Goal: Information Seeking & Learning: Learn about a topic

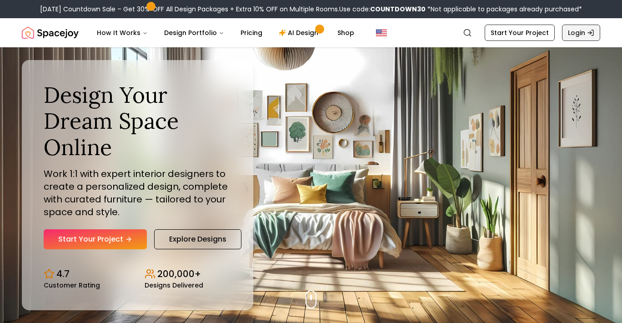
click at [581, 35] on link "Login" at bounding box center [581, 33] width 38 height 16
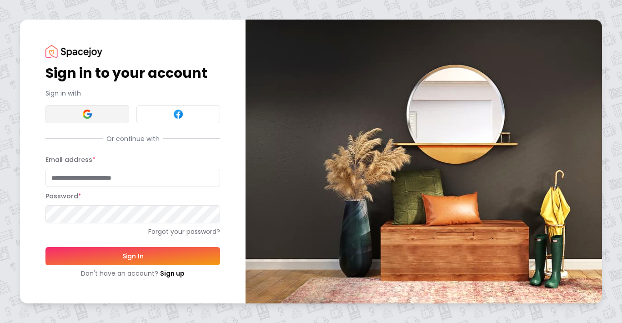
click at [96, 112] on button at bounding box center [87, 114] width 84 height 18
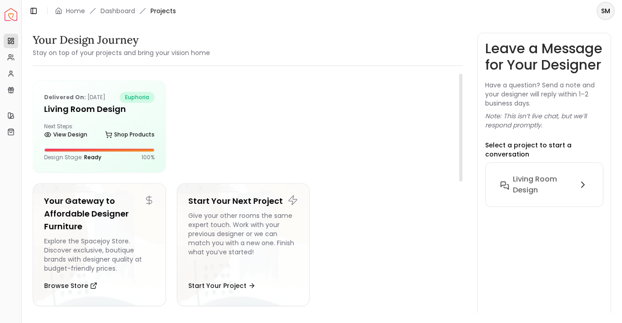
click at [91, 125] on div "Next Steps: View Design Shop Products" at bounding box center [99, 132] width 110 height 18
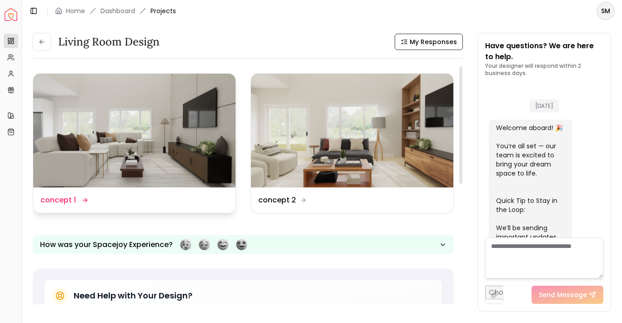
scroll to position [401, 0]
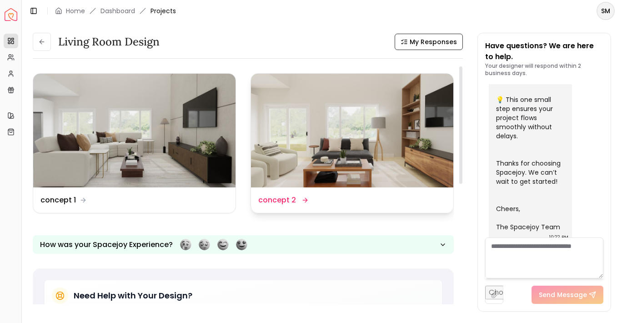
click at [281, 145] on img at bounding box center [352, 131] width 202 height 114
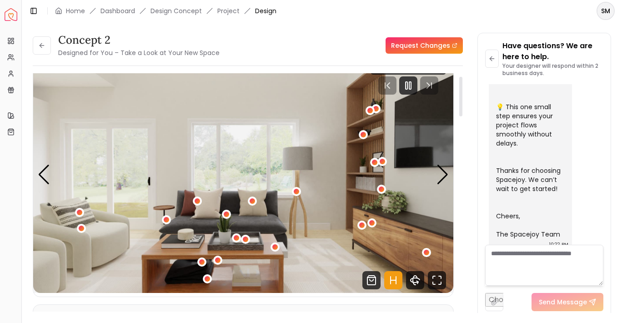
scroll to position [18, 0]
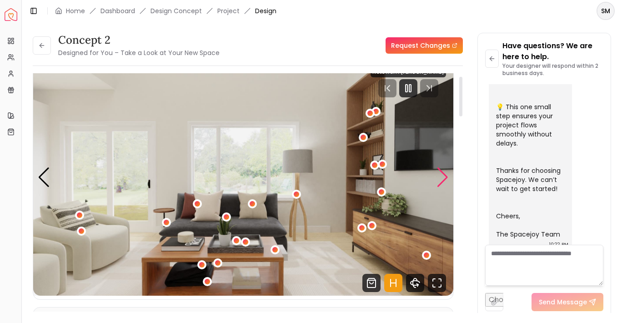
click at [445, 175] on div "Next slide" at bounding box center [442, 177] width 12 height 20
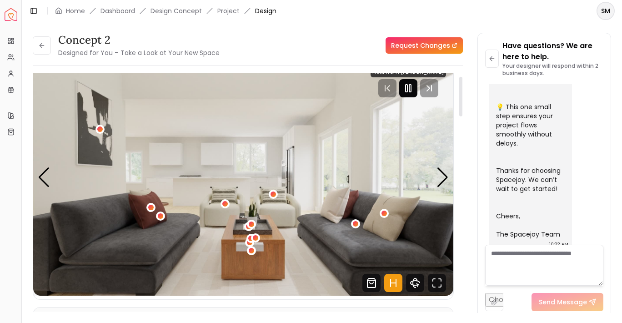
click at [411, 89] on rect "Pause" at bounding box center [410, 88] width 2 height 7
click at [436, 283] on icon "Fullscreen" at bounding box center [437, 283] width 18 height 18
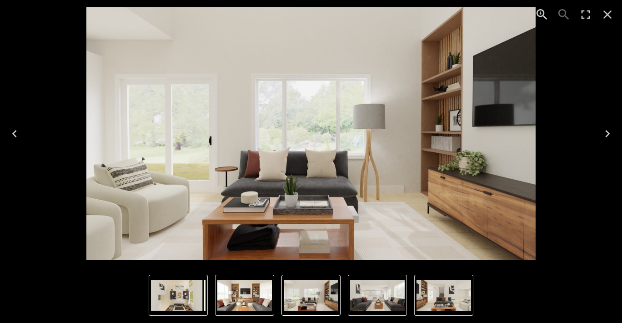
click at [606, 16] on icon "Close" at bounding box center [607, 14] width 15 height 15
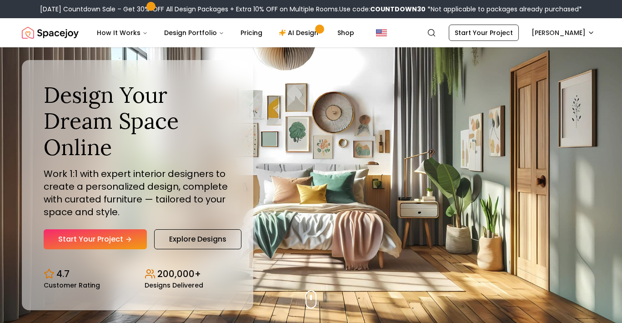
click at [294, 187] on div "Design Your Dream Space Online Work 1:1 with expert interior designers to creat…" at bounding box center [311, 184] width 622 height 275
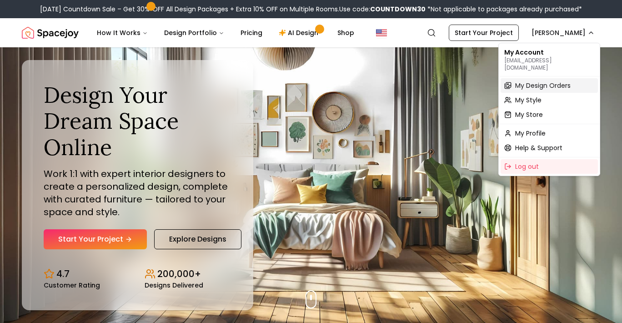
click at [542, 81] on span "My Design Orders" at bounding box center [542, 85] width 55 height 9
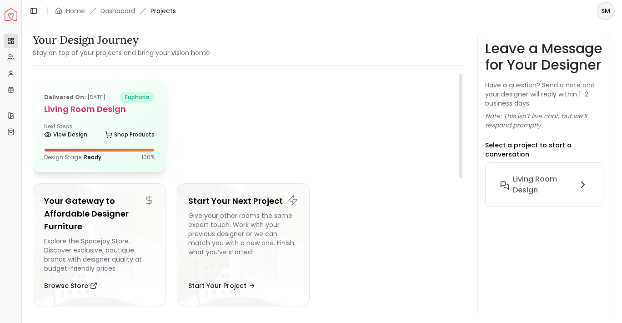
click at [101, 107] on h5 "Living Room design" at bounding box center [99, 109] width 110 height 13
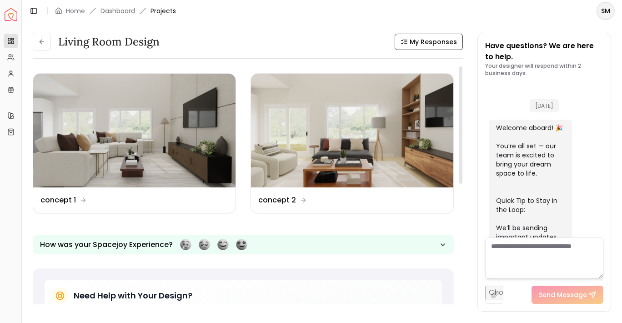
scroll to position [401, 0]
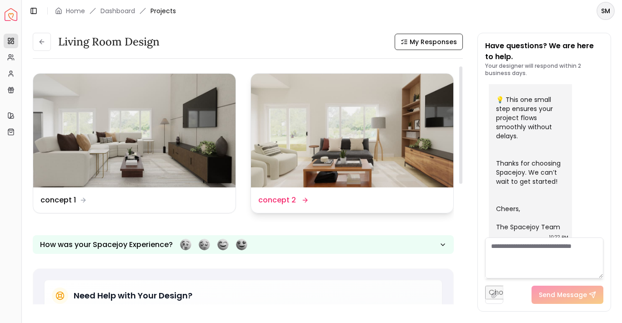
click at [339, 128] on img at bounding box center [352, 131] width 202 height 114
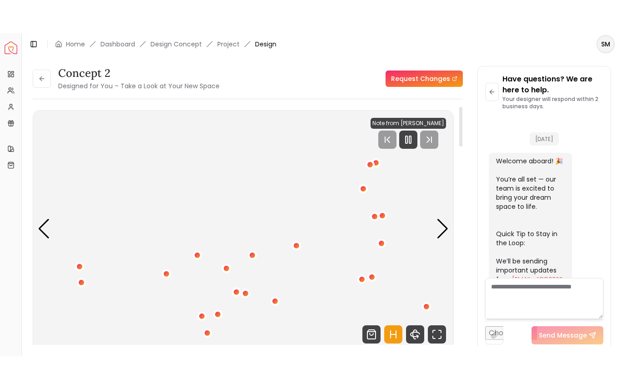
scroll to position [394, 0]
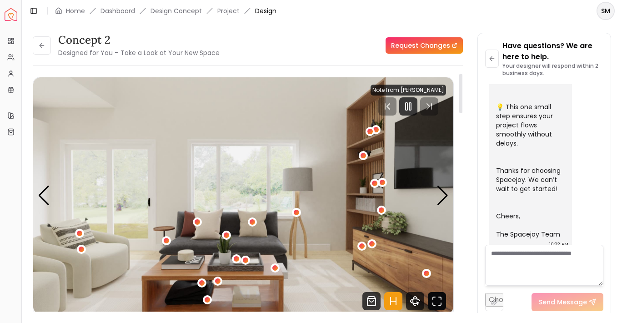
click at [434, 300] on icon "Fullscreen" at bounding box center [437, 301] width 18 height 18
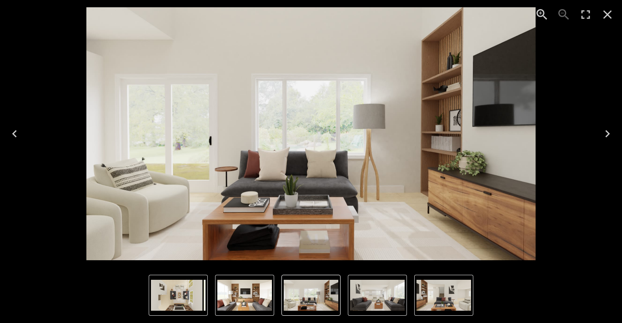
click at [587, 15] on icon "Enter Fullscreen" at bounding box center [585, 14] width 15 height 15
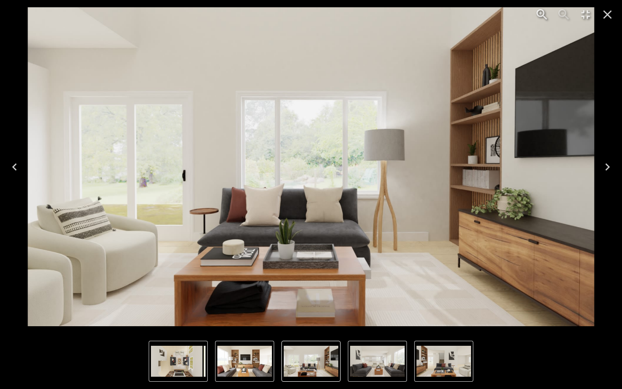
click at [608, 165] on icon "Next" at bounding box center [607, 167] width 15 height 15
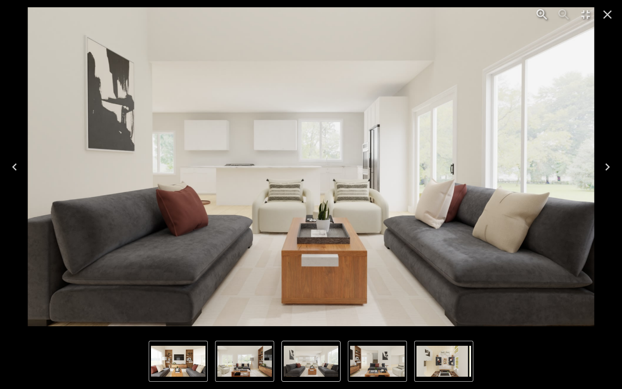
click at [189, 322] on img "5 of 5" at bounding box center [178, 360] width 55 height 31
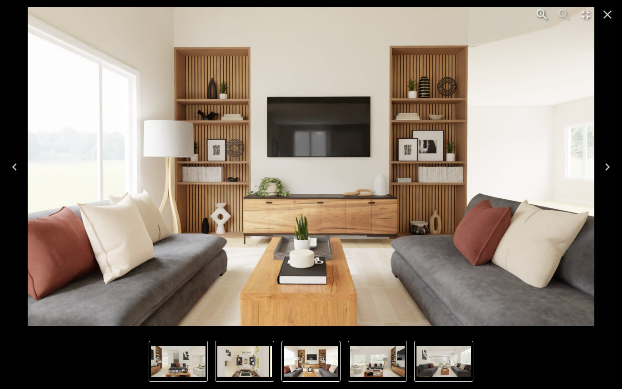
click at [608, 167] on icon "Next" at bounding box center [607, 166] width 5 height 7
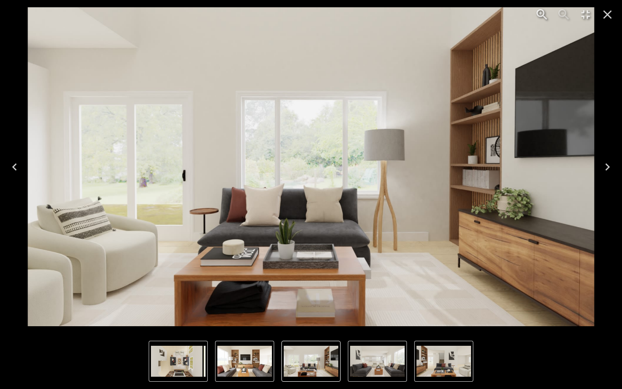
click at [608, 167] on icon "Next" at bounding box center [607, 166] width 5 height 7
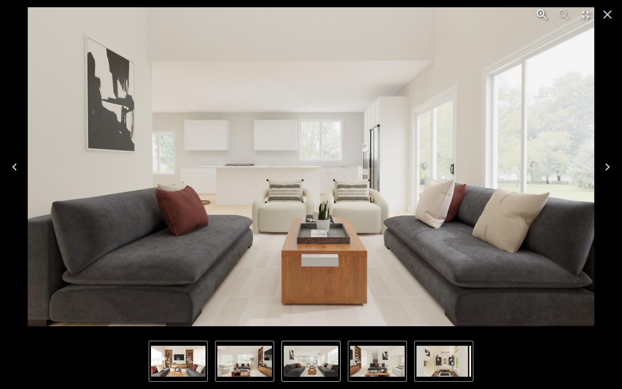
click at [608, 167] on icon "Next" at bounding box center [607, 166] width 5 height 7
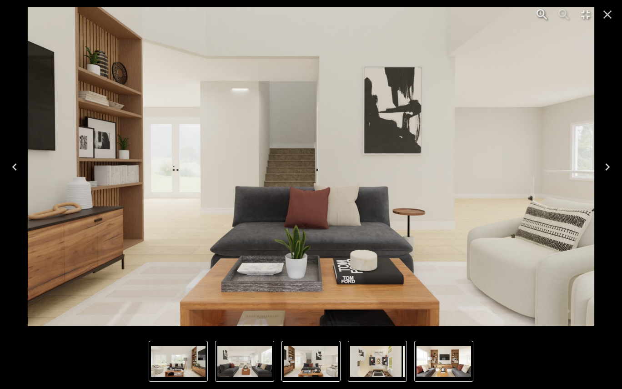
click at [608, 167] on icon "Next" at bounding box center [607, 166] width 5 height 7
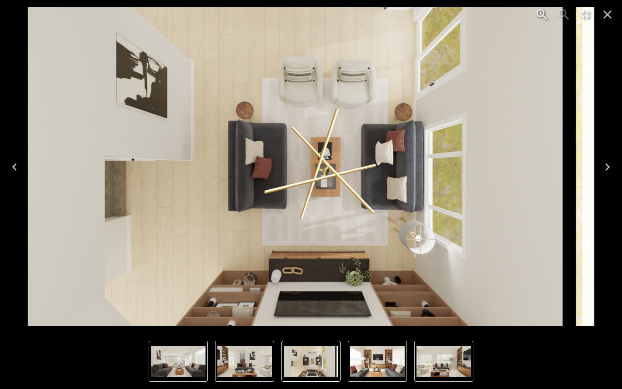
click at [607, 10] on icon "Close" at bounding box center [607, 14] width 15 height 15
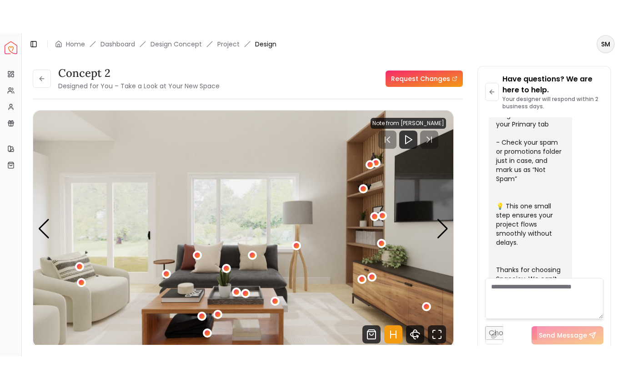
scroll to position [394, 0]
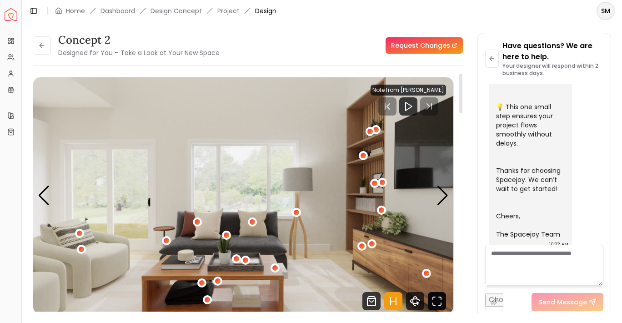
click at [438, 299] on icon "Fullscreen" at bounding box center [437, 301] width 18 height 18
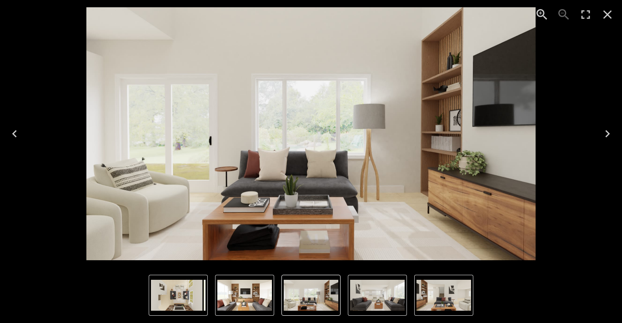
click at [586, 15] on icon "Enter Fullscreen" at bounding box center [585, 14] width 15 height 15
click at [607, 134] on icon "Next" at bounding box center [607, 133] width 5 height 7
